Goal: Transaction & Acquisition: Book appointment/travel/reservation

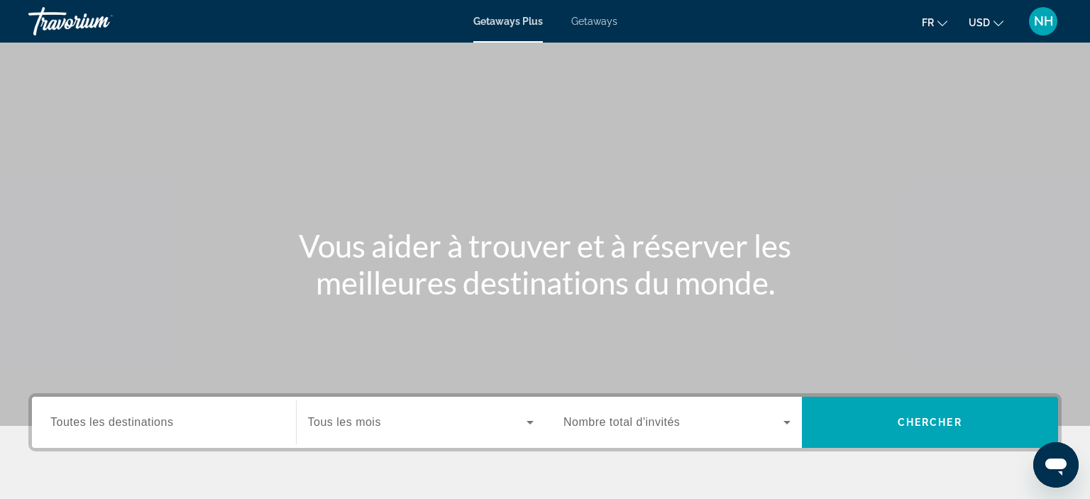
click at [272, 421] on input "Destination Toutes les destinations" at bounding box center [163, 422] width 227 height 17
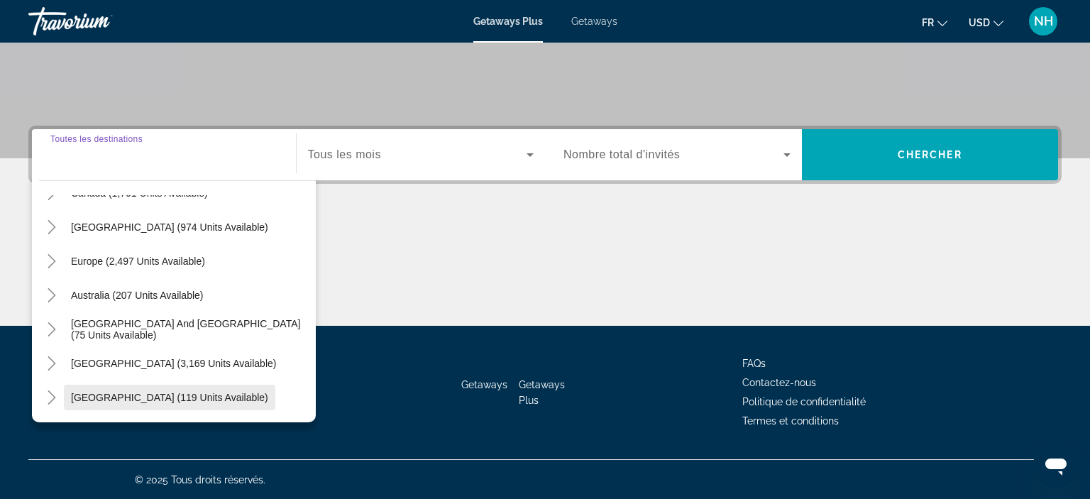
scroll to position [128, 0]
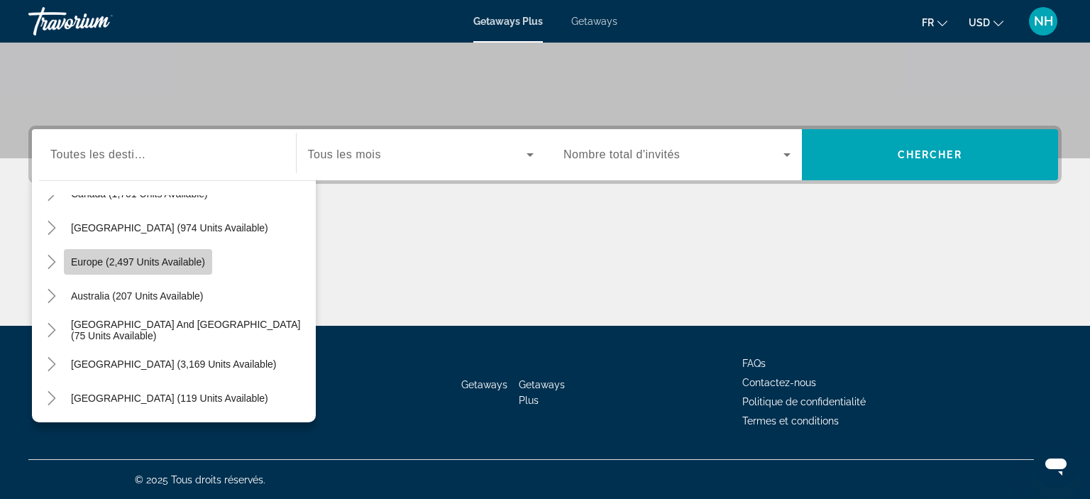
click at [99, 268] on span "Search widget" at bounding box center [138, 262] width 148 height 34
type input "**********"
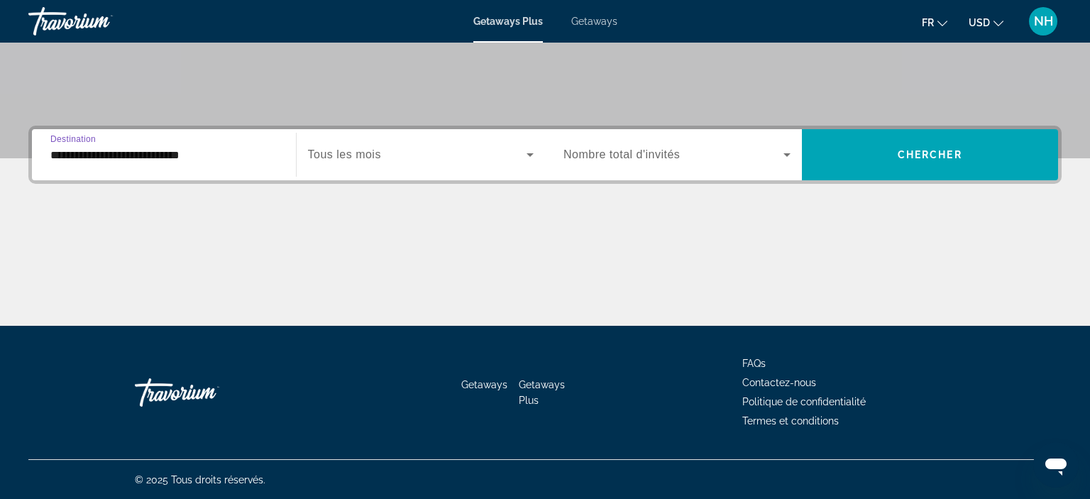
click at [787, 157] on icon "Search widget" at bounding box center [786, 154] width 17 height 17
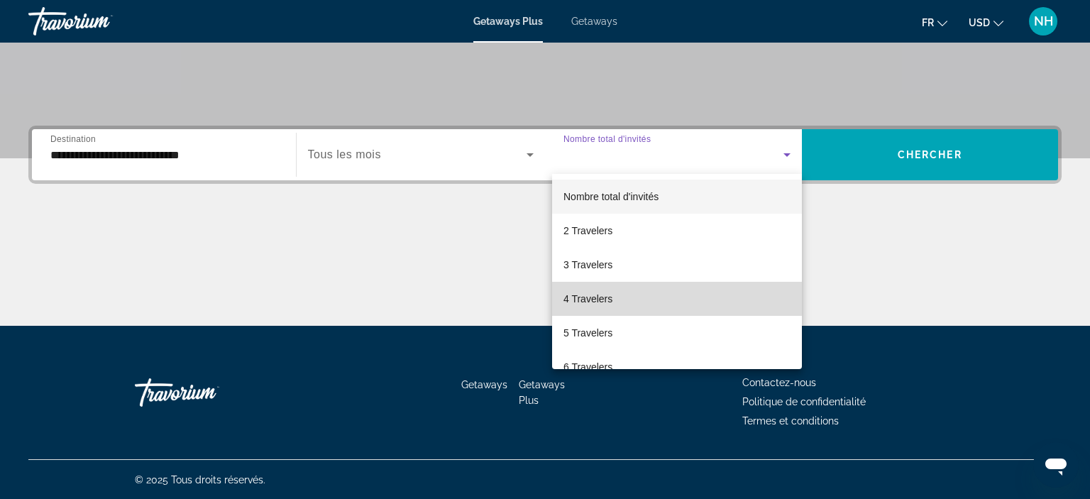
click at [606, 298] on span "4 Travelers" at bounding box center [587, 298] width 49 height 17
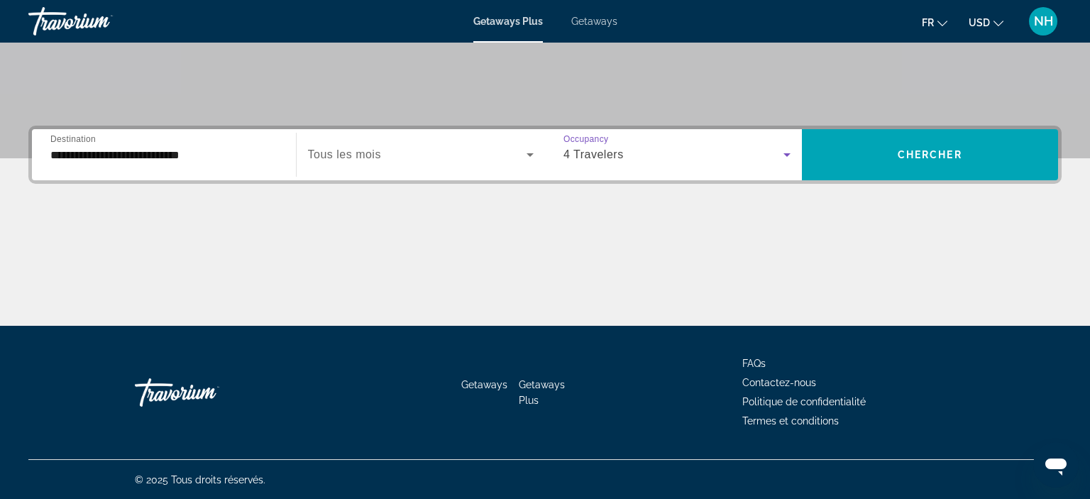
click at [787, 152] on icon "Search widget" at bounding box center [786, 154] width 17 height 17
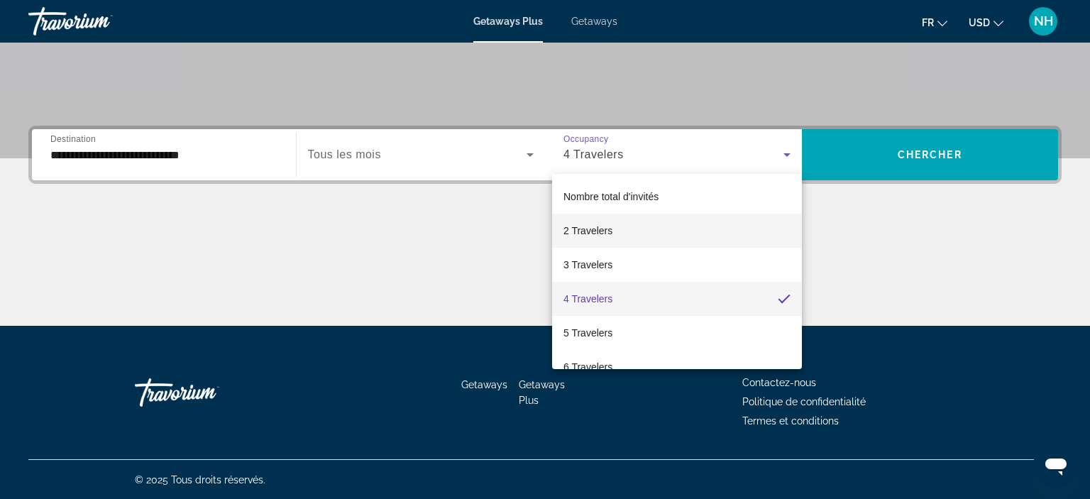
click at [609, 231] on span "2 Travelers" at bounding box center [587, 230] width 49 height 17
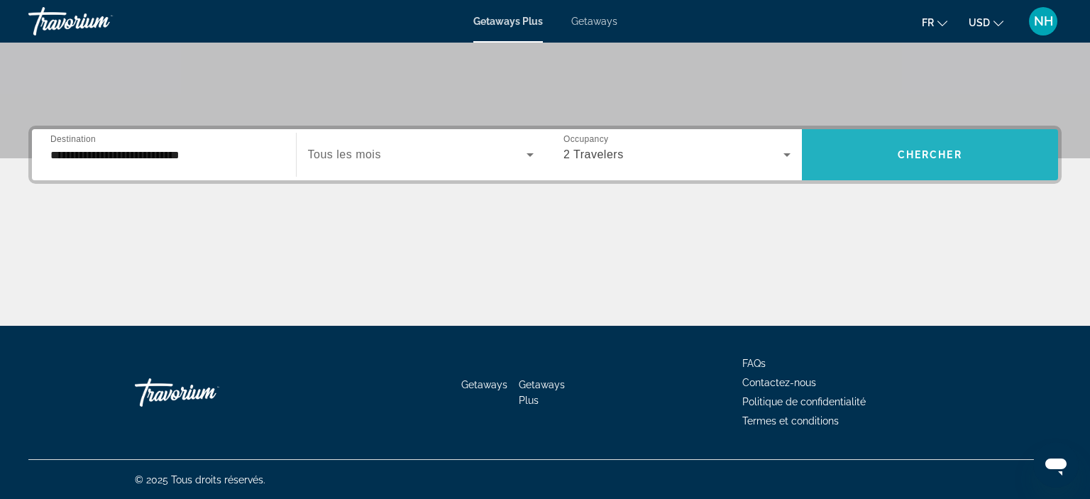
click at [901, 149] on span "Chercher" at bounding box center [929, 154] width 65 height 11
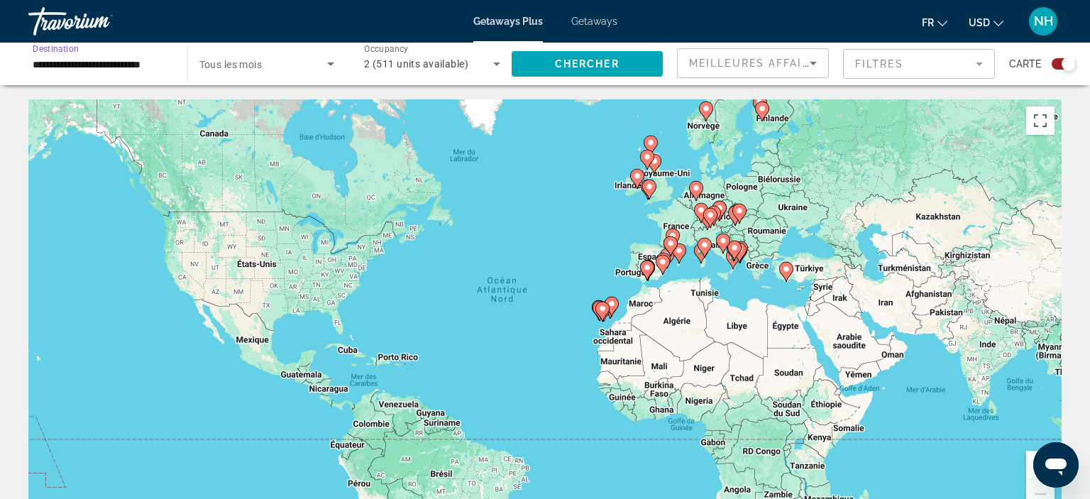
click at [151, 63] on input "**********" at bounding box center [101, 64] width 136 height 17
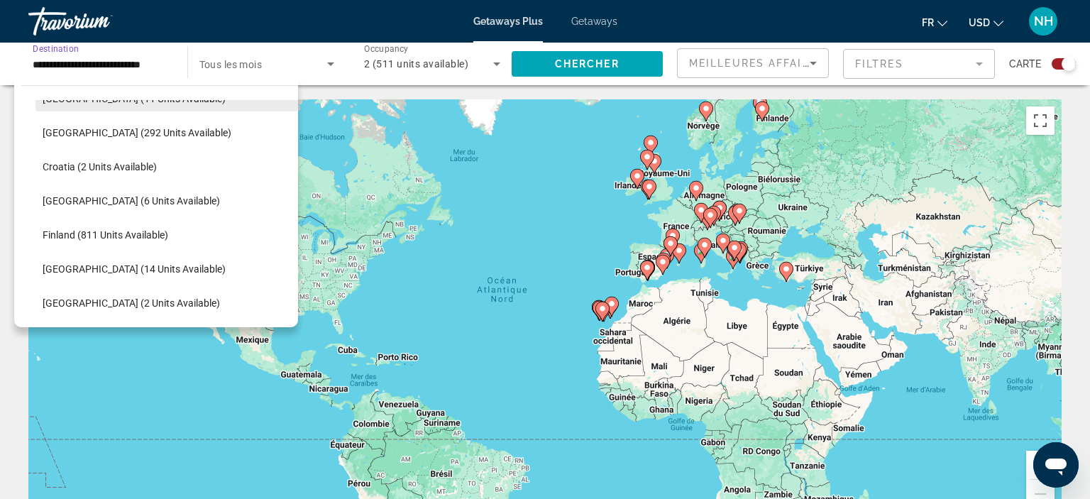
scroll to position [245, 0]
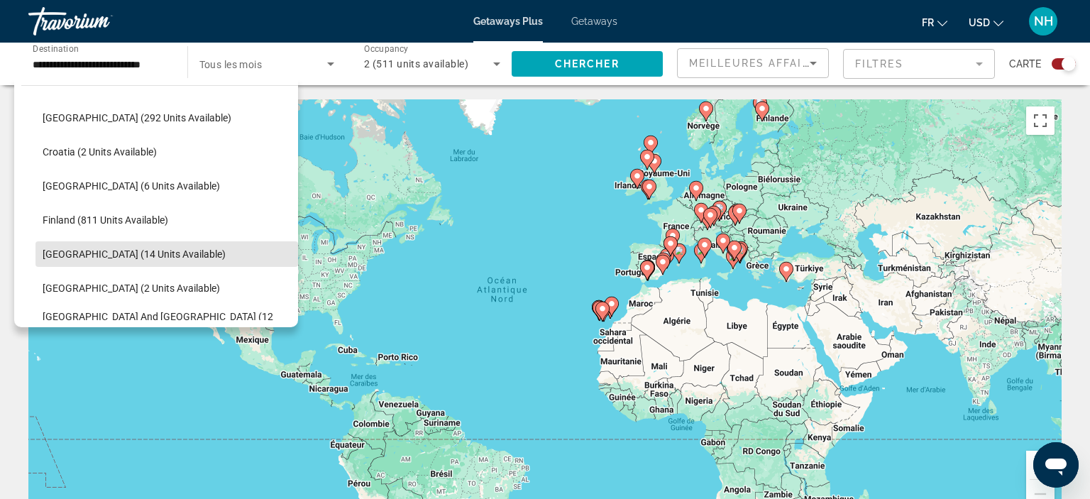
click at [70, 249] on span "[GEOGRAPHIC_DATA] (14 units available)" at bounding box center [134, 253] width 183 height 11
type input "**********"
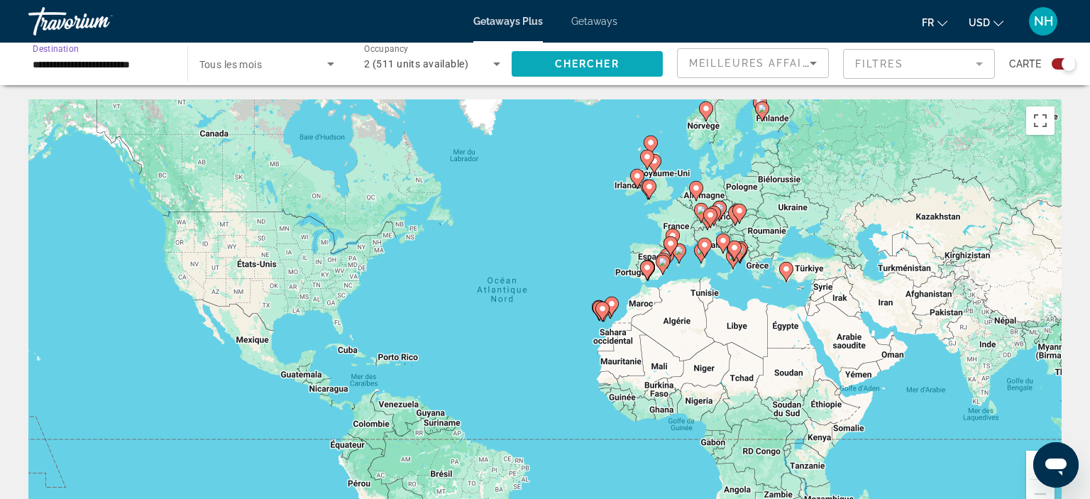
click at [618, 68] on span "Chercher" at bounding box center [587, 63] width 65 height 11
click at [595, 65] on span "Chercher" at bounding box center [587, 63] width 65 height 11
click at [598, 17] on span "Getaways" at bounding box center [594, 21] width 46 height 11
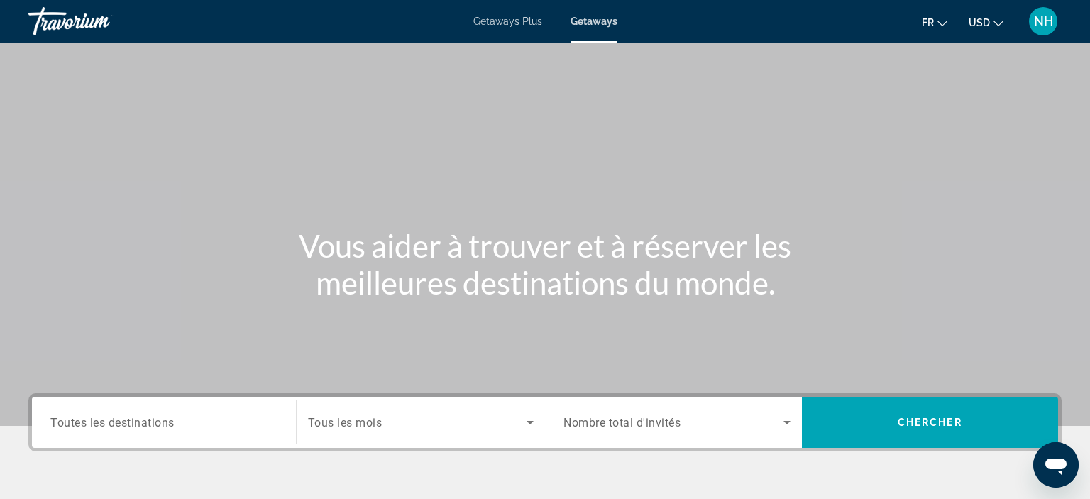
click at [189, 424] on input "Destination Toutes les destinations" at bounding box center [163, 422] width 227 height 17
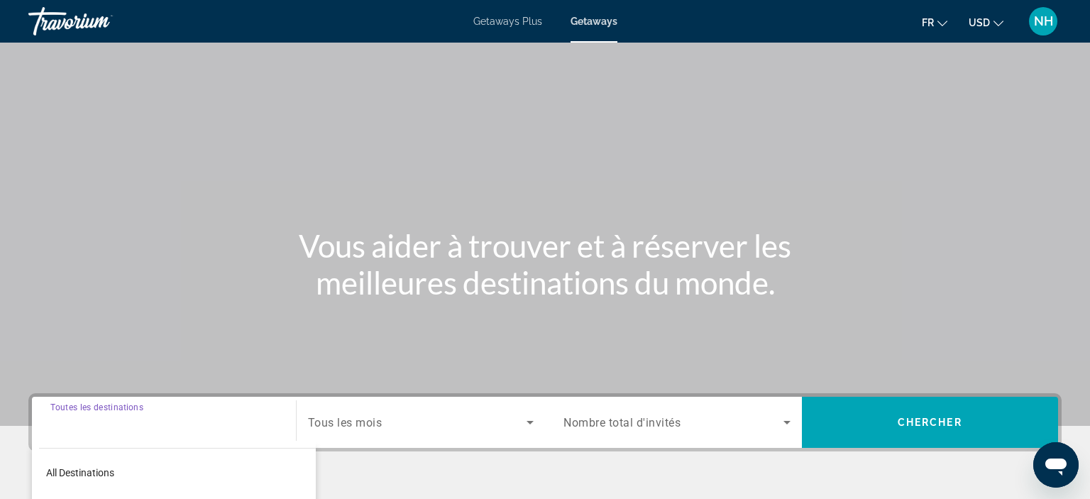
scroll to position [267, 0]
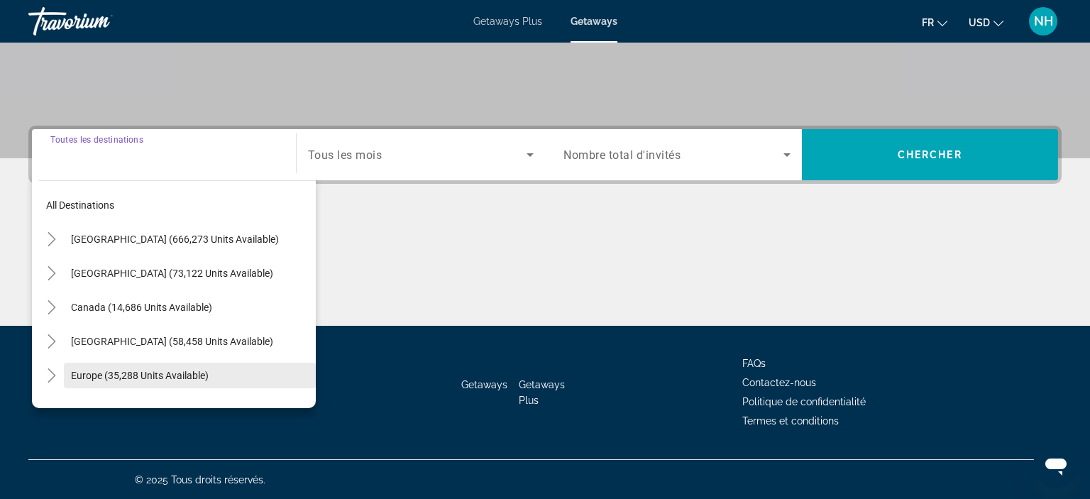
click at [85, 372] on span "Europe (35,288 units available)" at bounding box center [140, 375] width 138 height 11
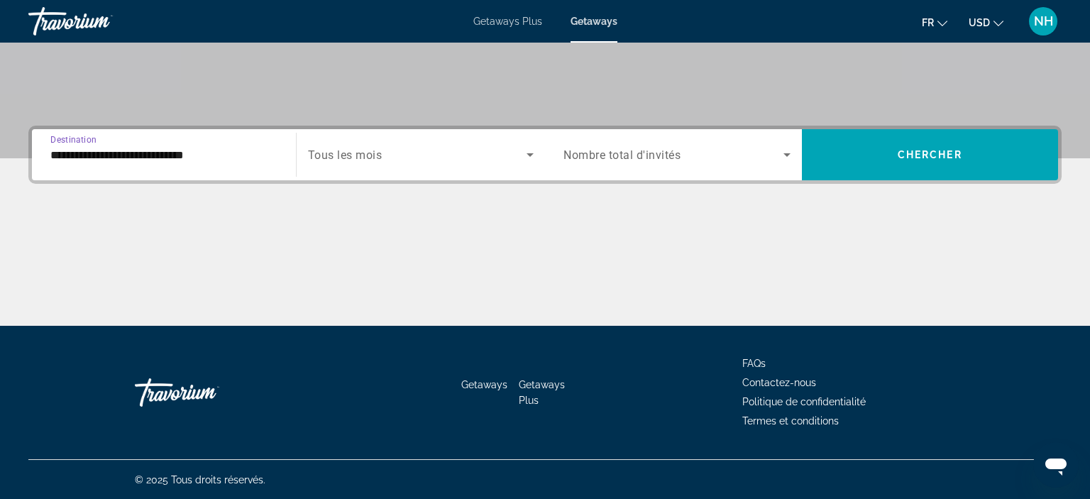
click at [159, 153] on input "**********" at bounding box center [163, 155] width 227 height 17
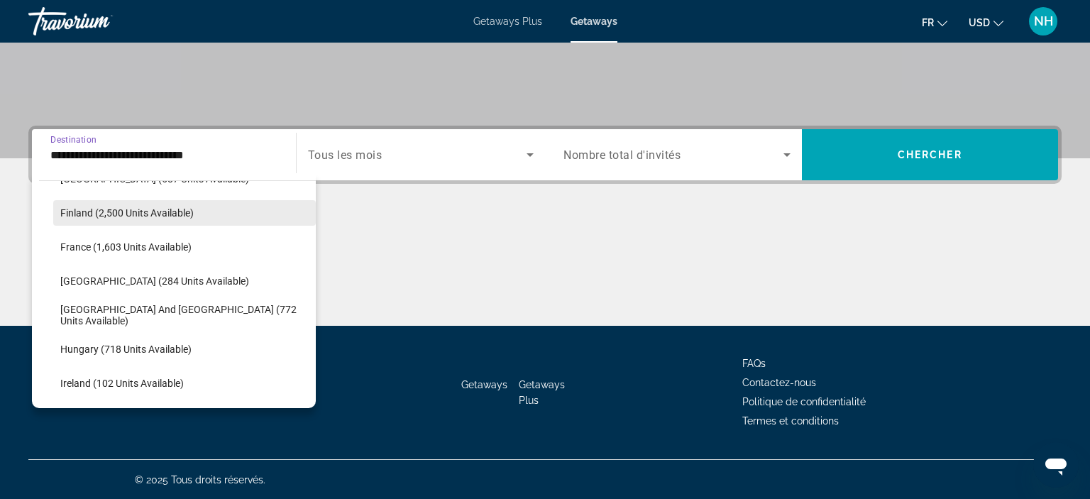
scroll to position [368, 0]
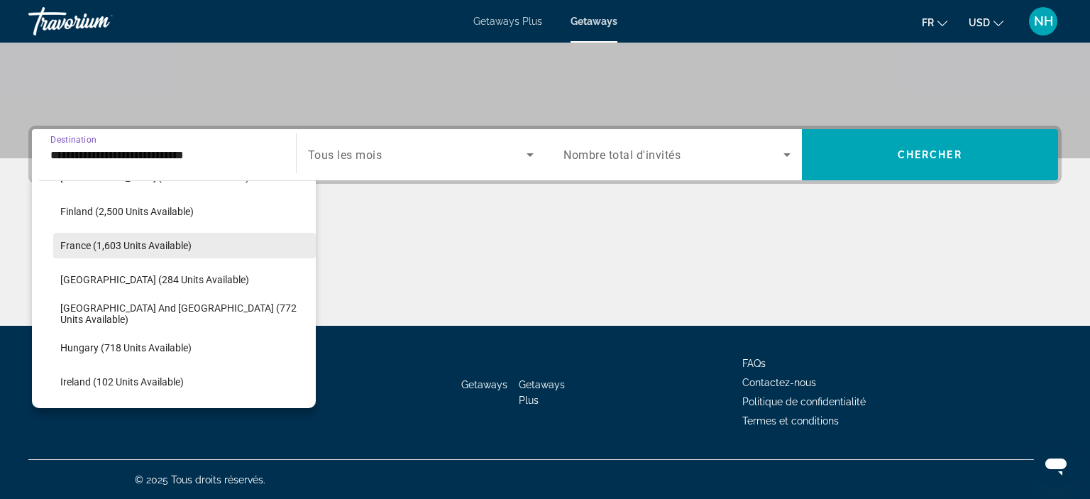
click at [82, 250] on span "France (1,603 units available)" at bounding box center [125, 245] width 131 height 11
type input "**********"
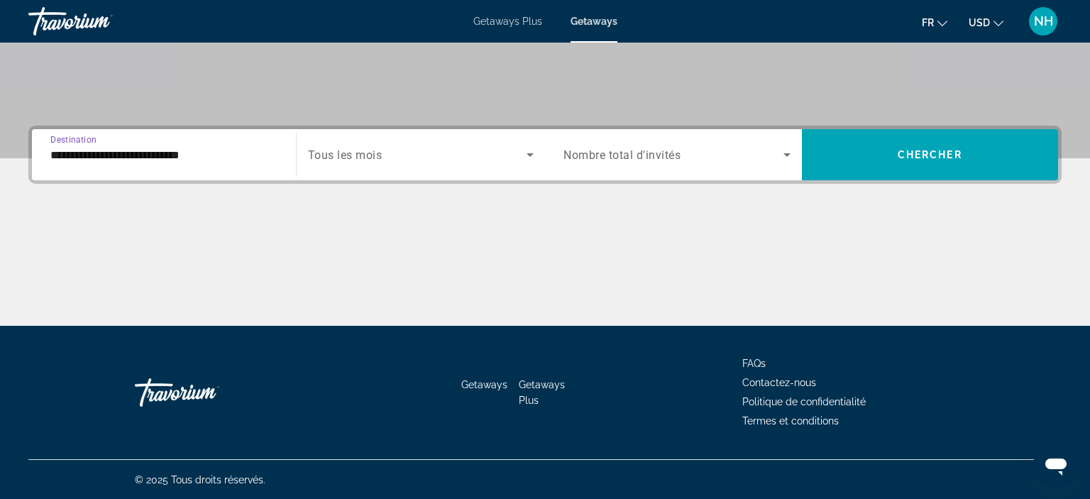
click at [787, 148] on icon "Search widget" at bounding box center [786, 154] width 17 height 17
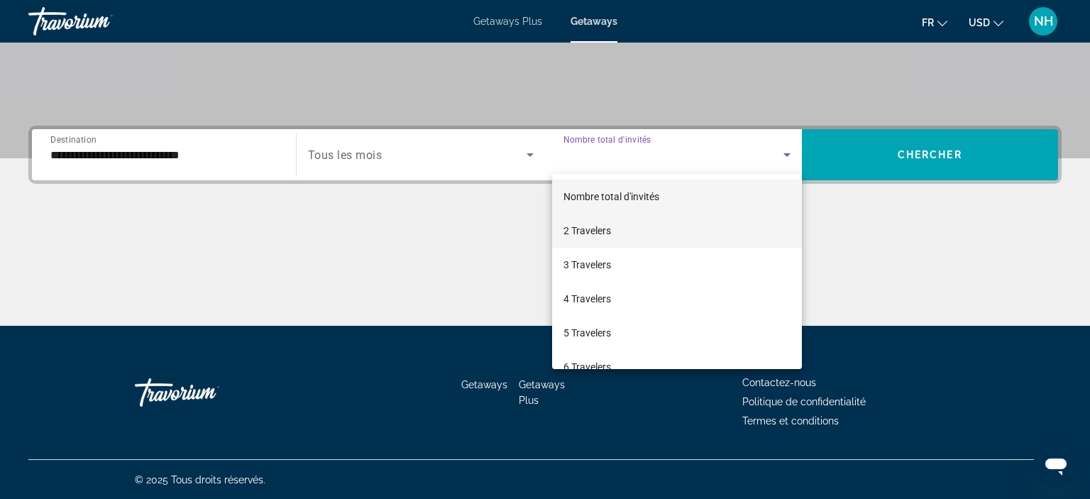
click at [643, 237] on mat-option "2 Travelers" at bounding box center [677, 231] width 250 height 34
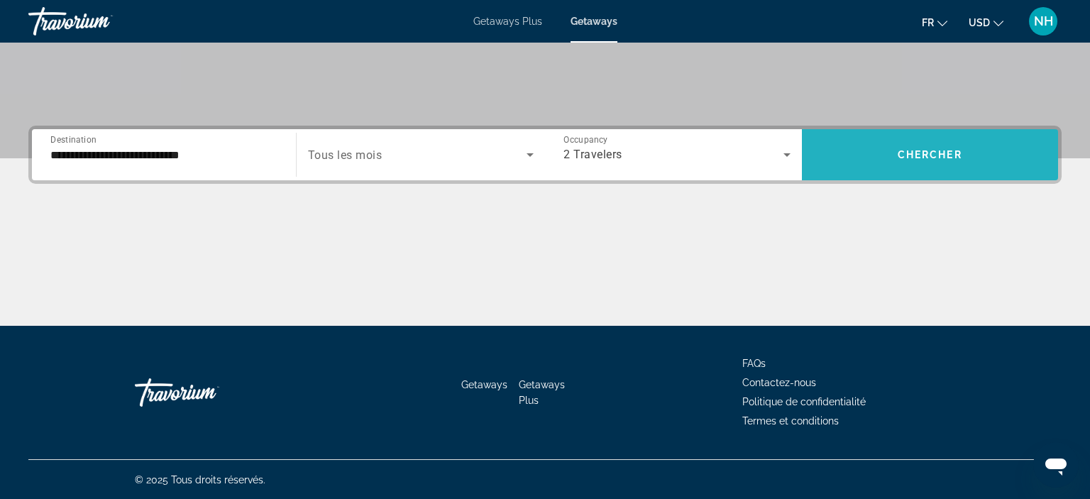
click at [914, 151] on span "Chercher" at bounding box center [929, 154] width 65 height 11
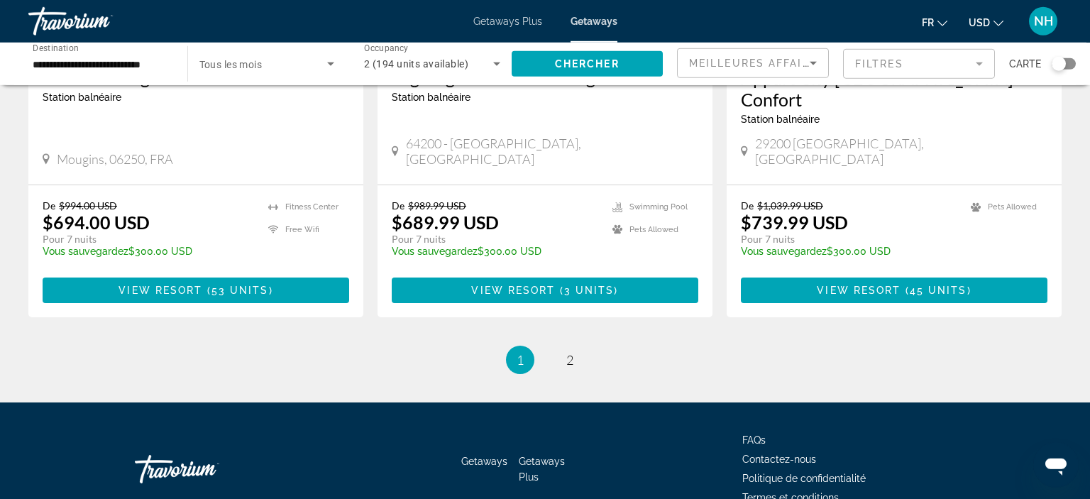
scroll to position [1781, 0]
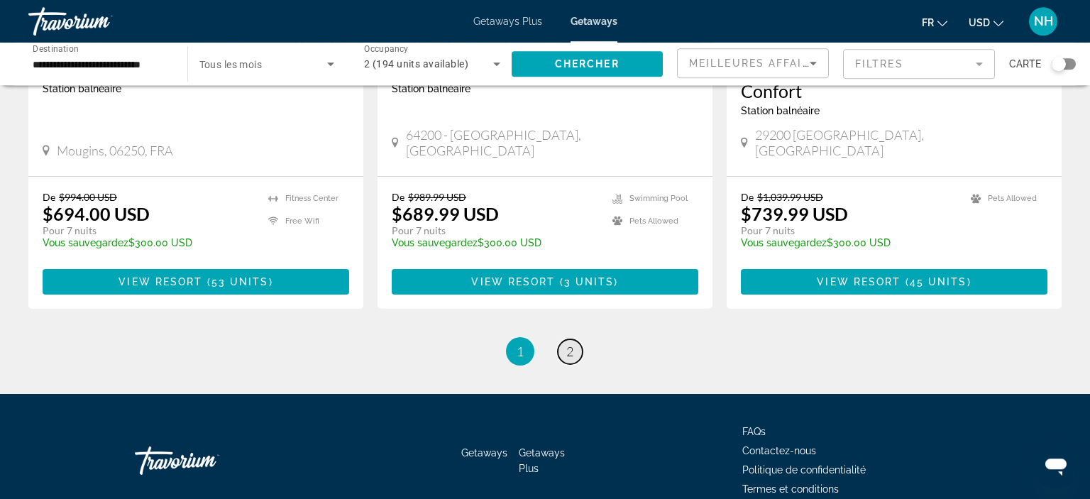
click at [573, 343] on span "2" at bounding box center [569, 351] width 7 height 16
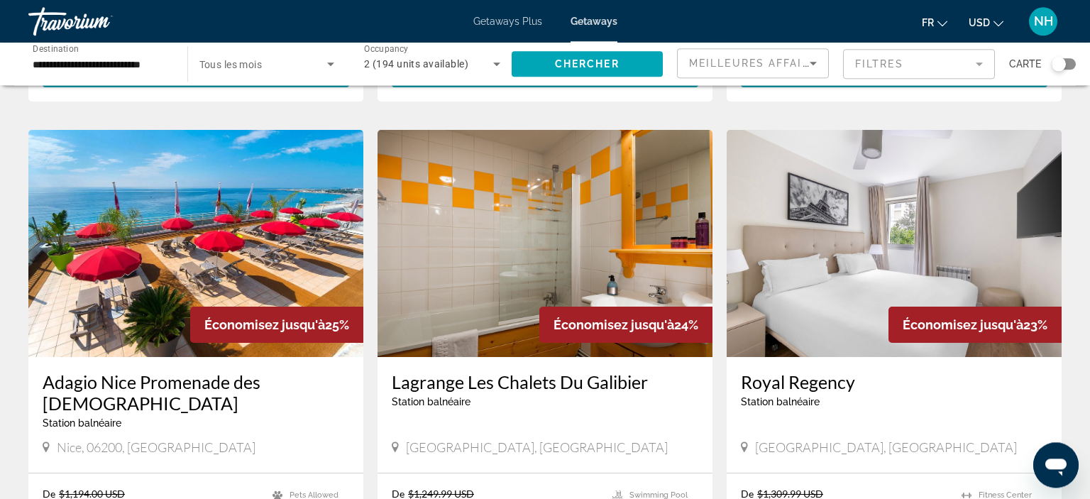
scroll to position [521, 0]
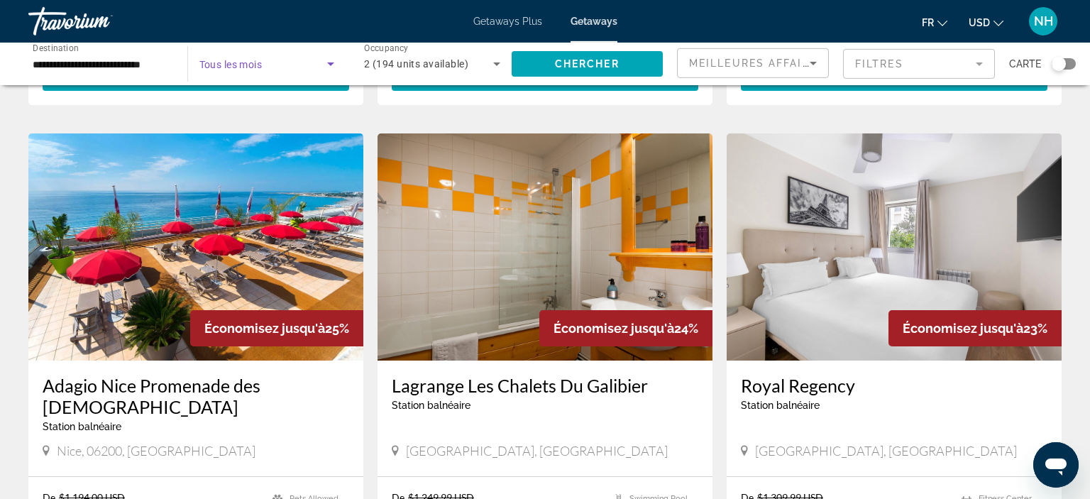
click at [335, 62] on icon "Search widget" at bounding box center [330, 63] width 17 height 17
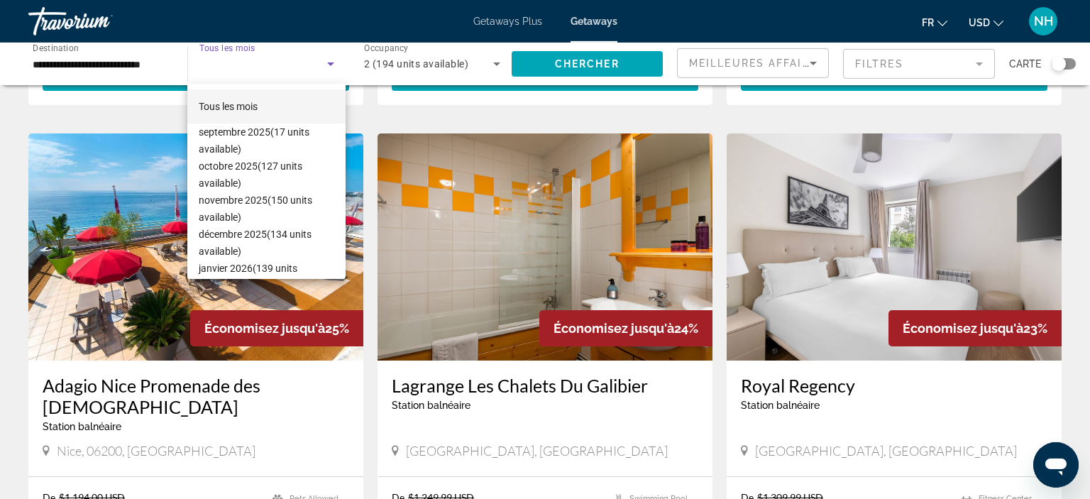
click at [194, 399] on div at bounding box center [545, 249] width 1090 height 499
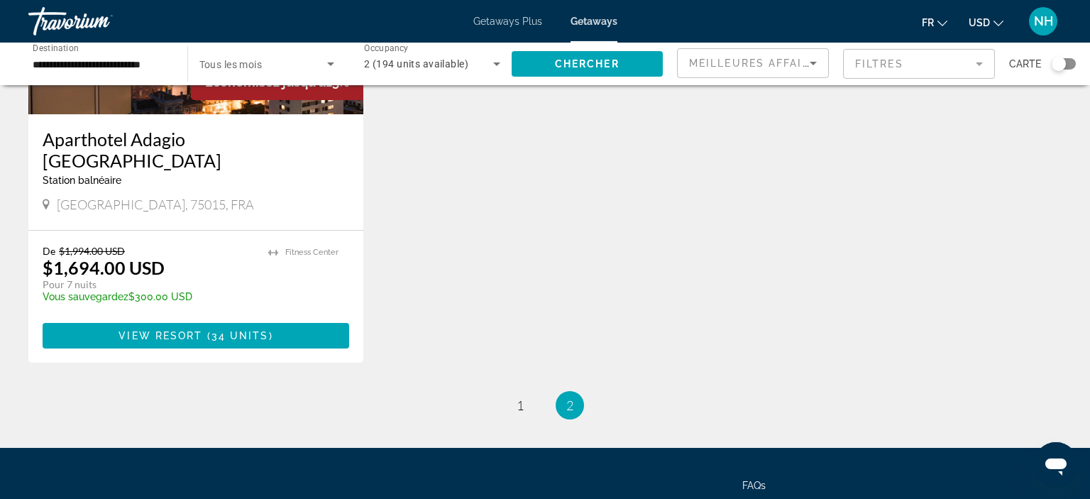
scroll to position [1771, 0]
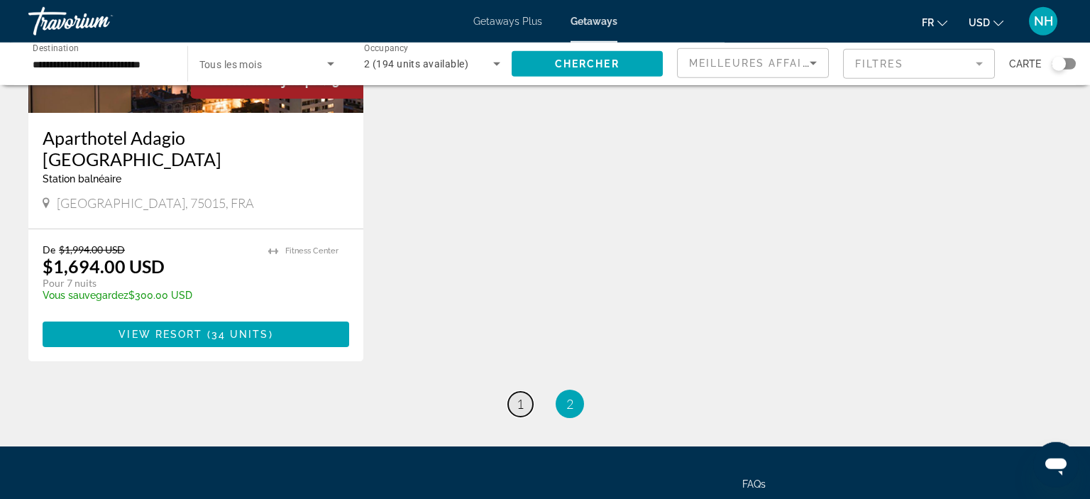
click at [521, 396] on span "1" at bounding box center [519, 404] width 7 height 16
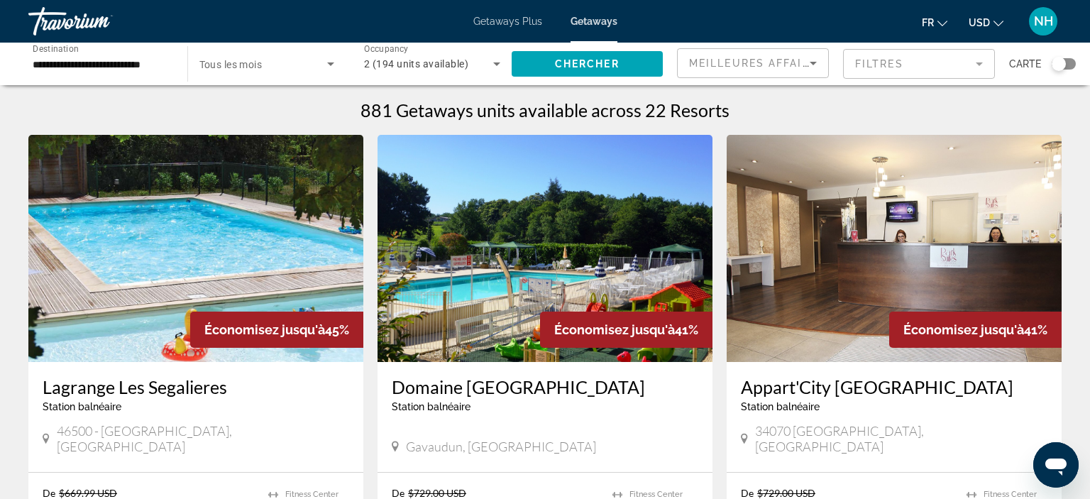
click at [933, 266] on img "Main content" at bounding box center [893, 248] width 335 height 227
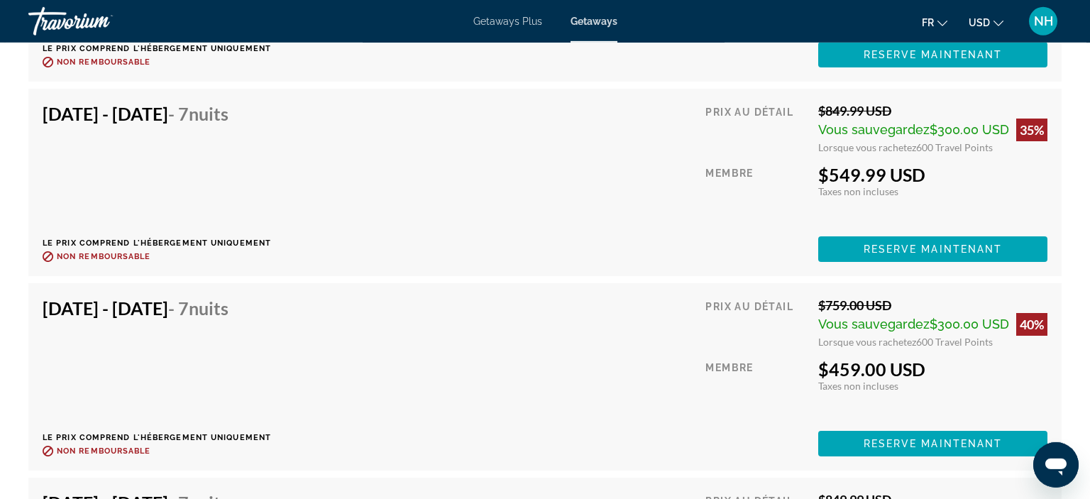
scroll to position [2940, 0]
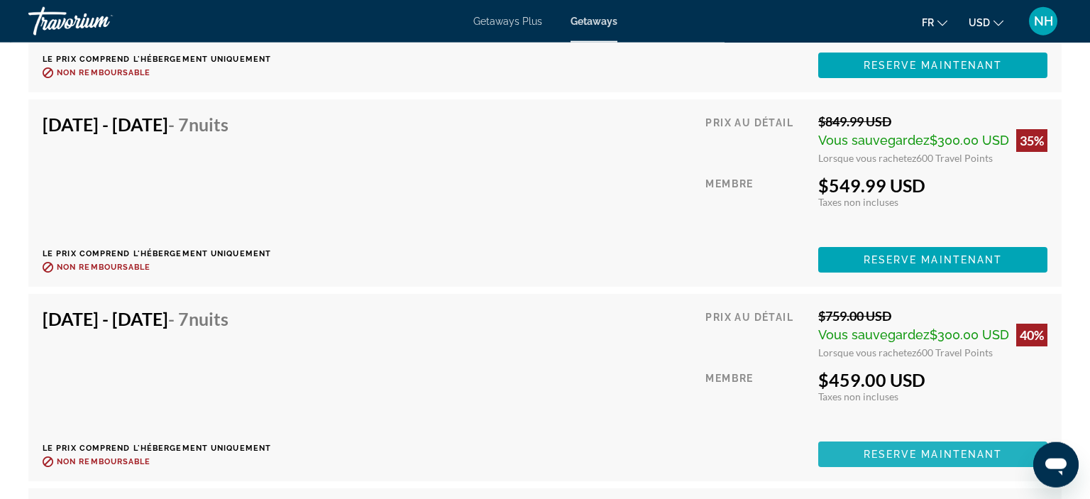
click at [936, 448] on span "Reserve maintenant" at bounding box center [932, 453] width 139 height 11
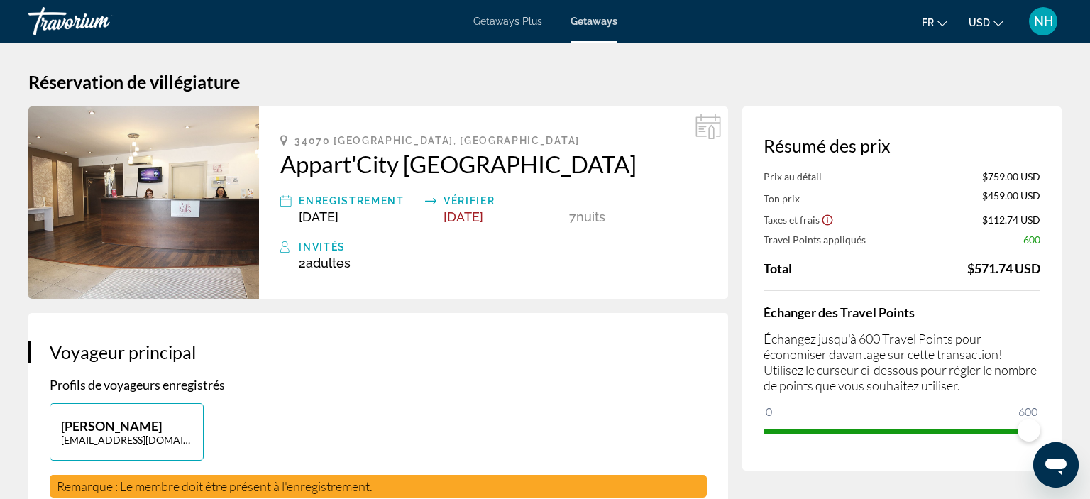
click at [829, 219] on icon "Show Taxes and Fees disclaimer" at bounding box center [827, 220] width 13 height 13
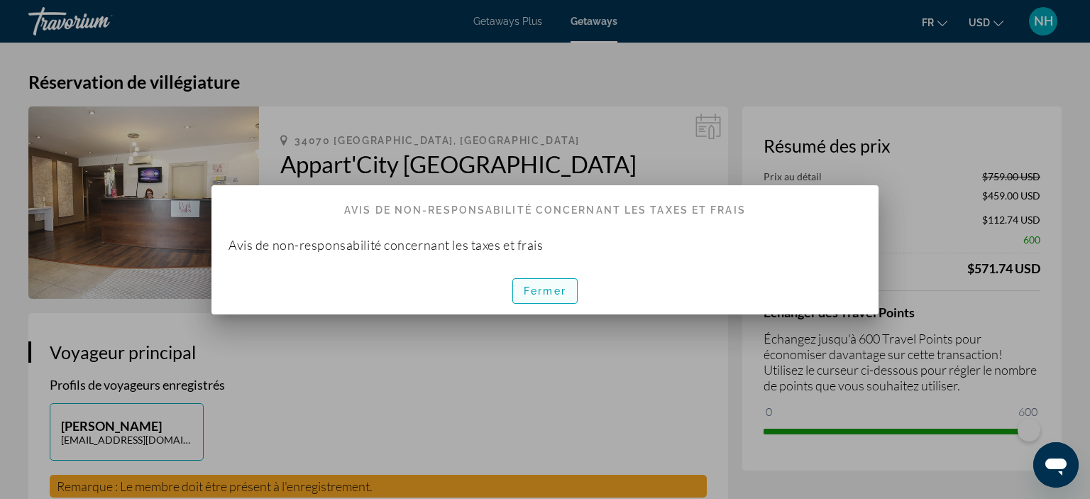
click at [563, 297] on span "button" at bounding box center [545, 291] width 64 height 34
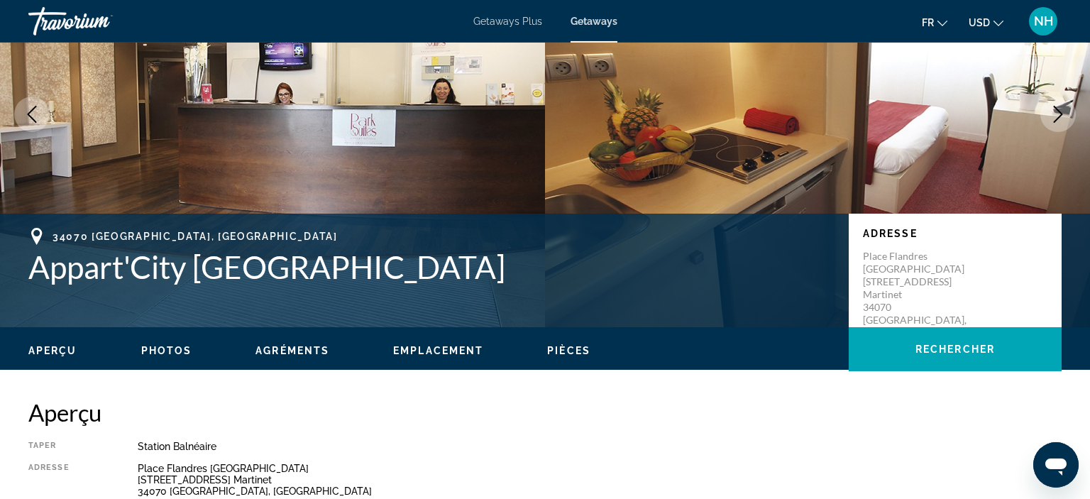
scroll to position [133, 0]
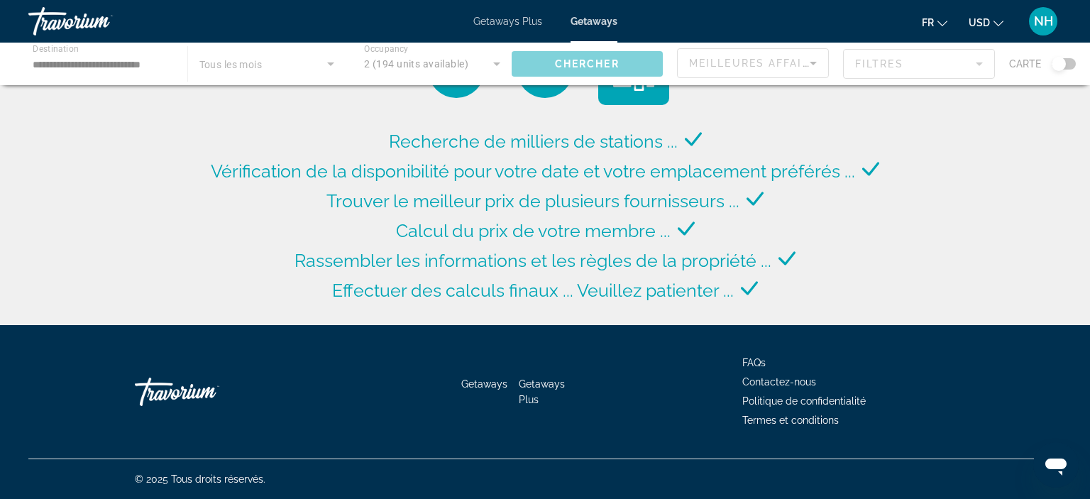
click at [498, 62] on div "Main content" at bounding box center [545, 64] width 1090 height 43
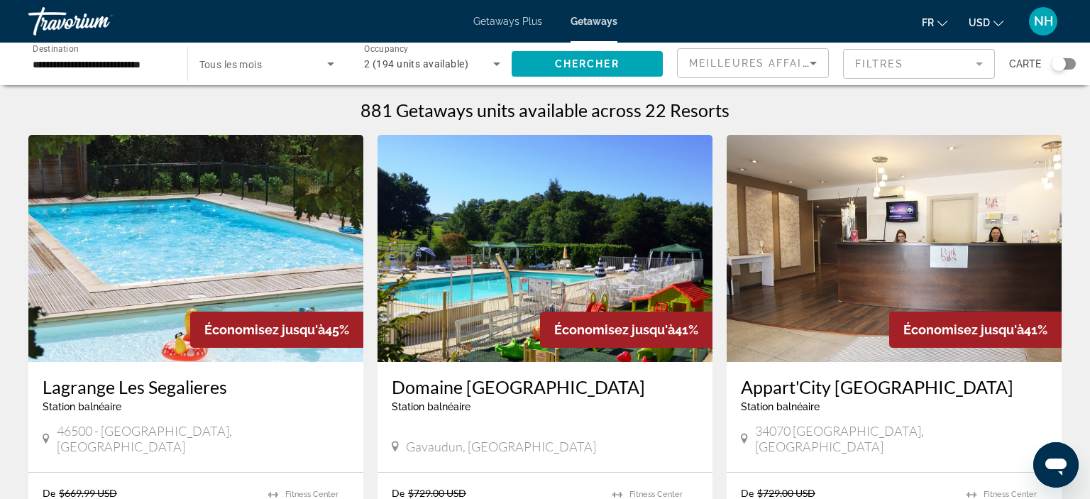
click at [498, 62] on icon "Search widget" at bounding box center [496, 63] width 17 height 17
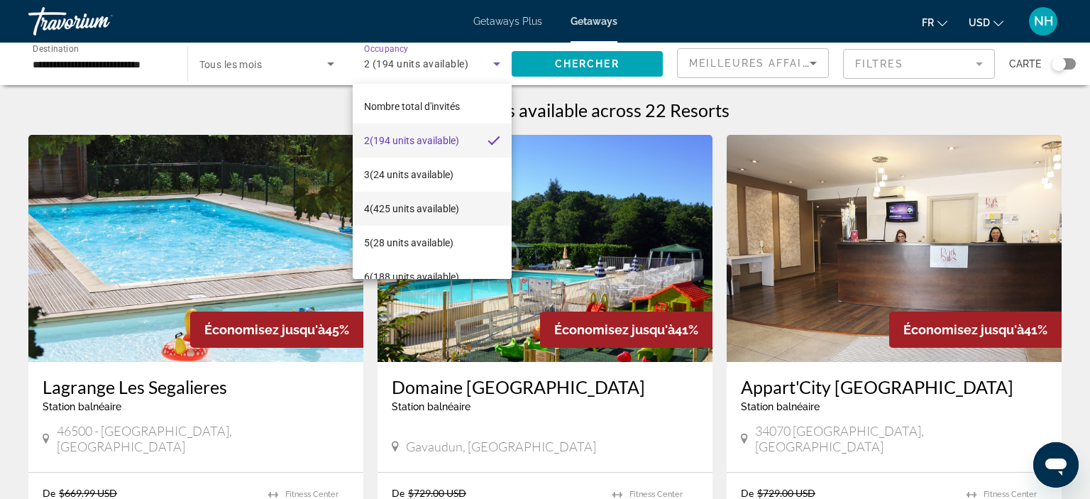
click at [410, 204] on span "4 (425 units available)" at bounding box center [411, 208] width 95 height 17
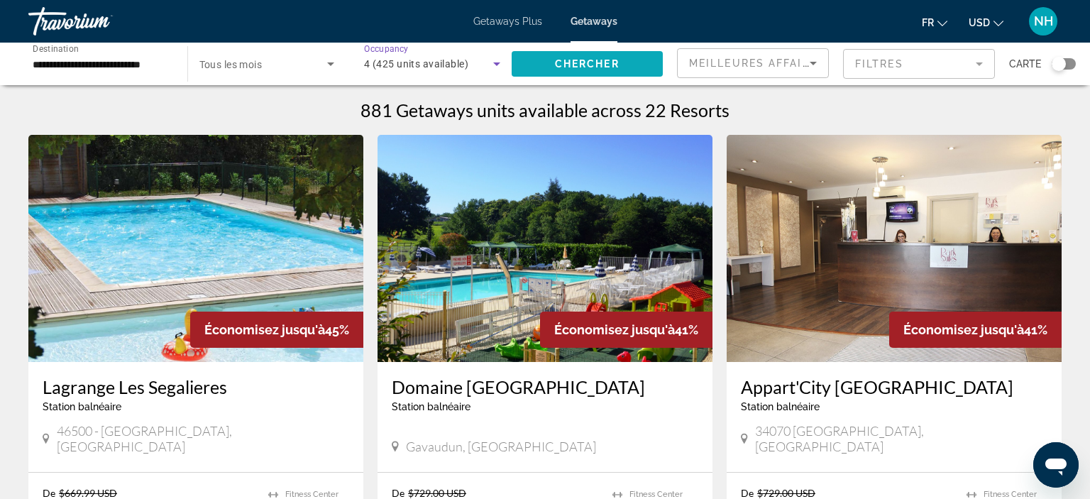
click at [583, 60] on span "Chercher" at bounding box center [587, 63] width 65 height 11
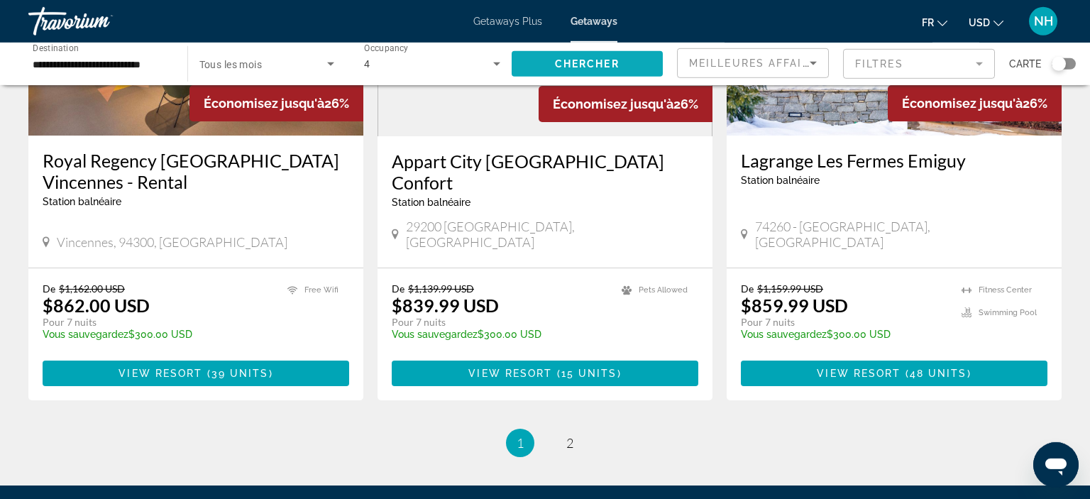
scroll to position [1796, 0]
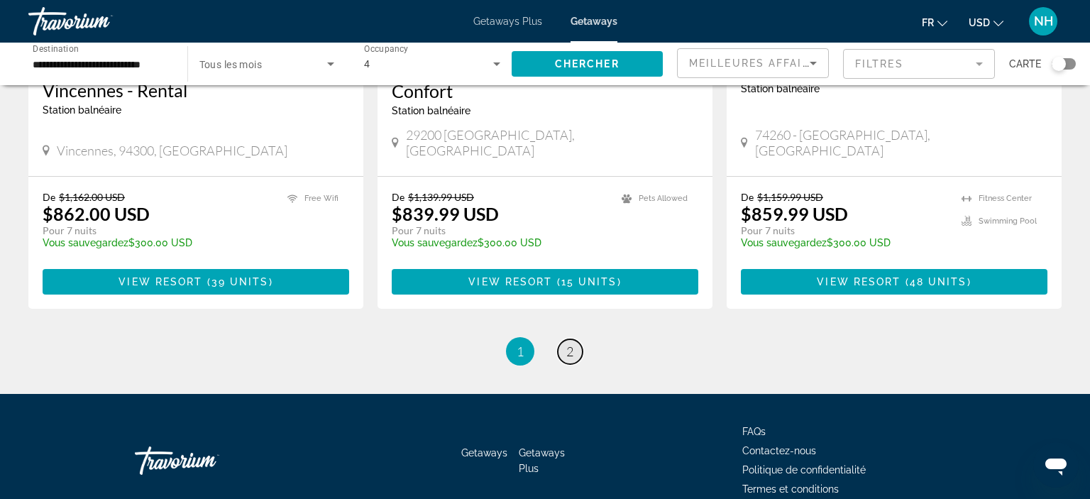
click at [571, 343] on span "2" at bounding box center [569, 351] width 7 height 16
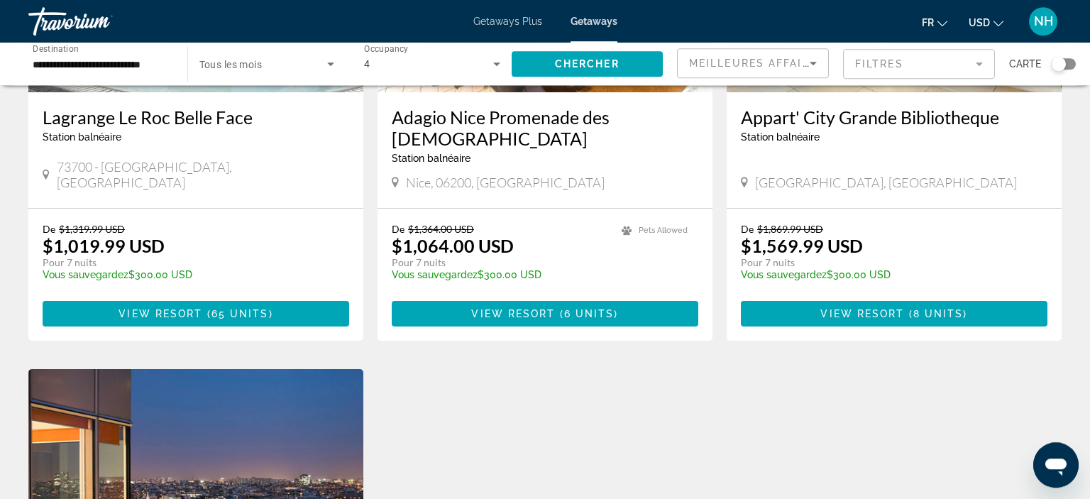
scroll to position [769, 0]
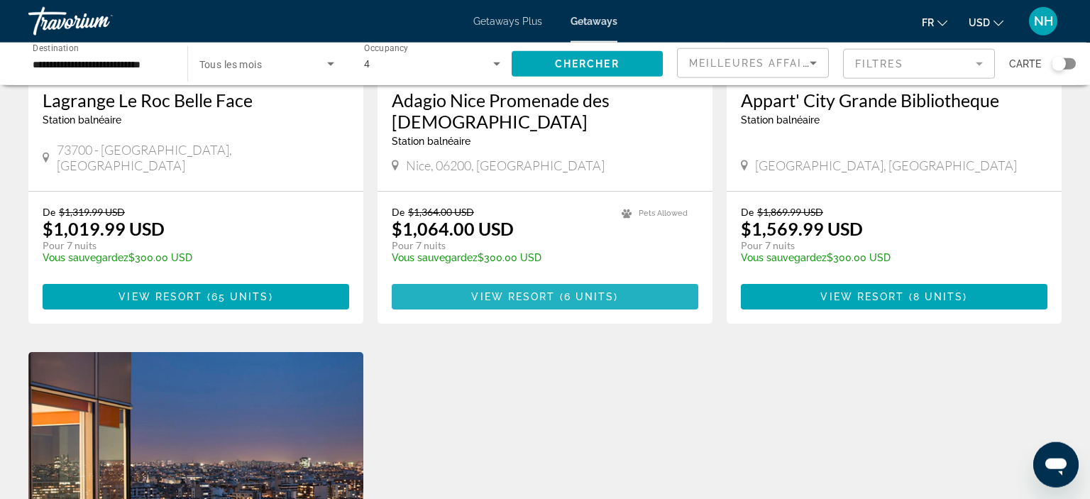
click at [548, 291] on span "View Resort" at bounding box center [513, 296] width 84 height 11
